Goal: Task Accomplishment & Management: Use online tool/utility

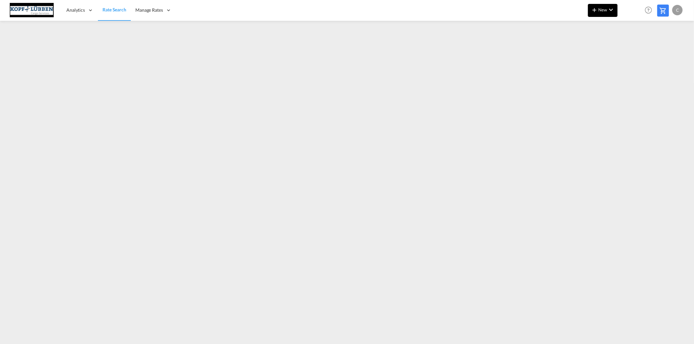
click at [604, 12] on button "New" at bounding box center [603, 10] width 30 height 13
click at [631, 49] on span "Ratesheet" at bounding box center [629, 48] width 7 height 13
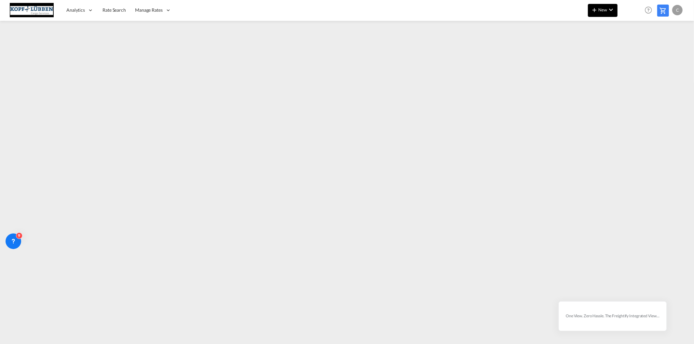
click at [602, 15] on button "New" at bounding box center [603, 10] width 30 height 13
click at [633, 47] on span "Ratesheet" at bounding box center [629, 48] width 7 height 13
